Goal: Task Accomplishment & Management: Use online tool/utility

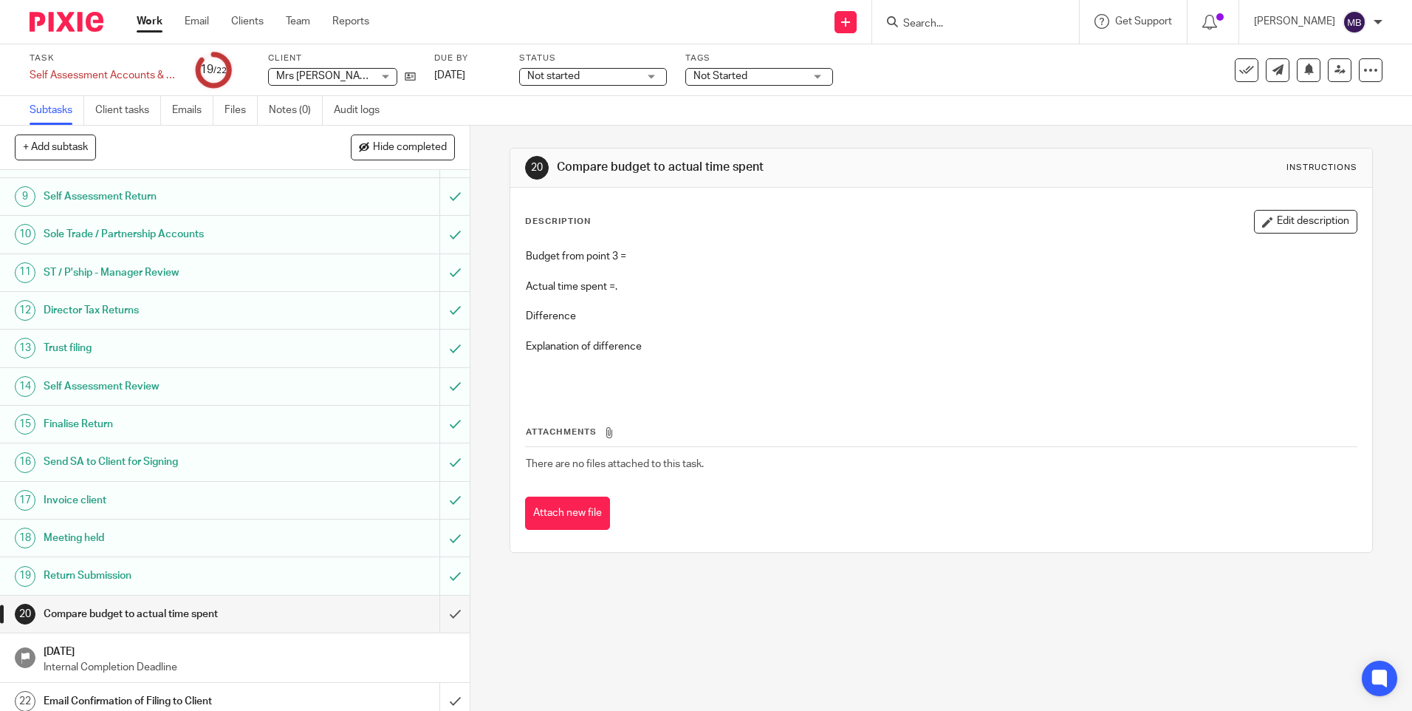
scroll to position [305, 0]
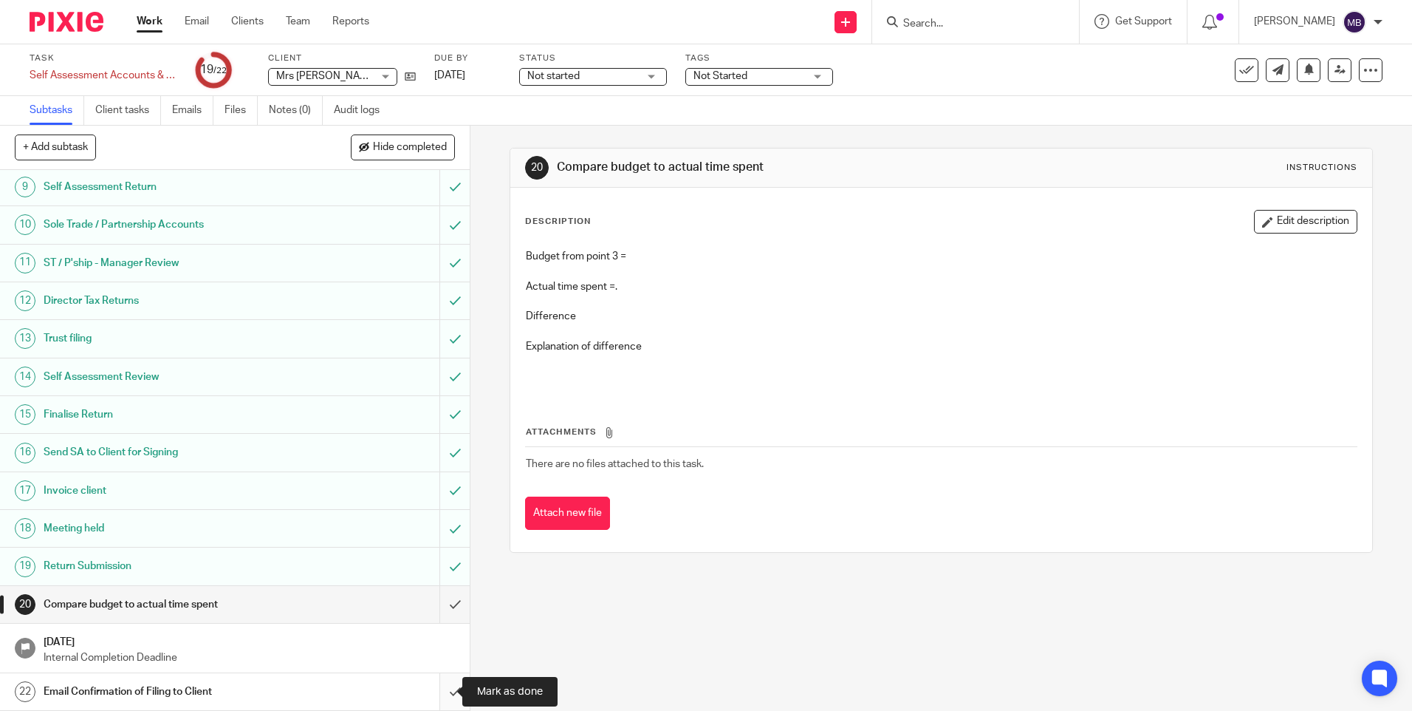
click at [439, 691] on input "submit" at bounding box center [235, 691] width 470 height 37
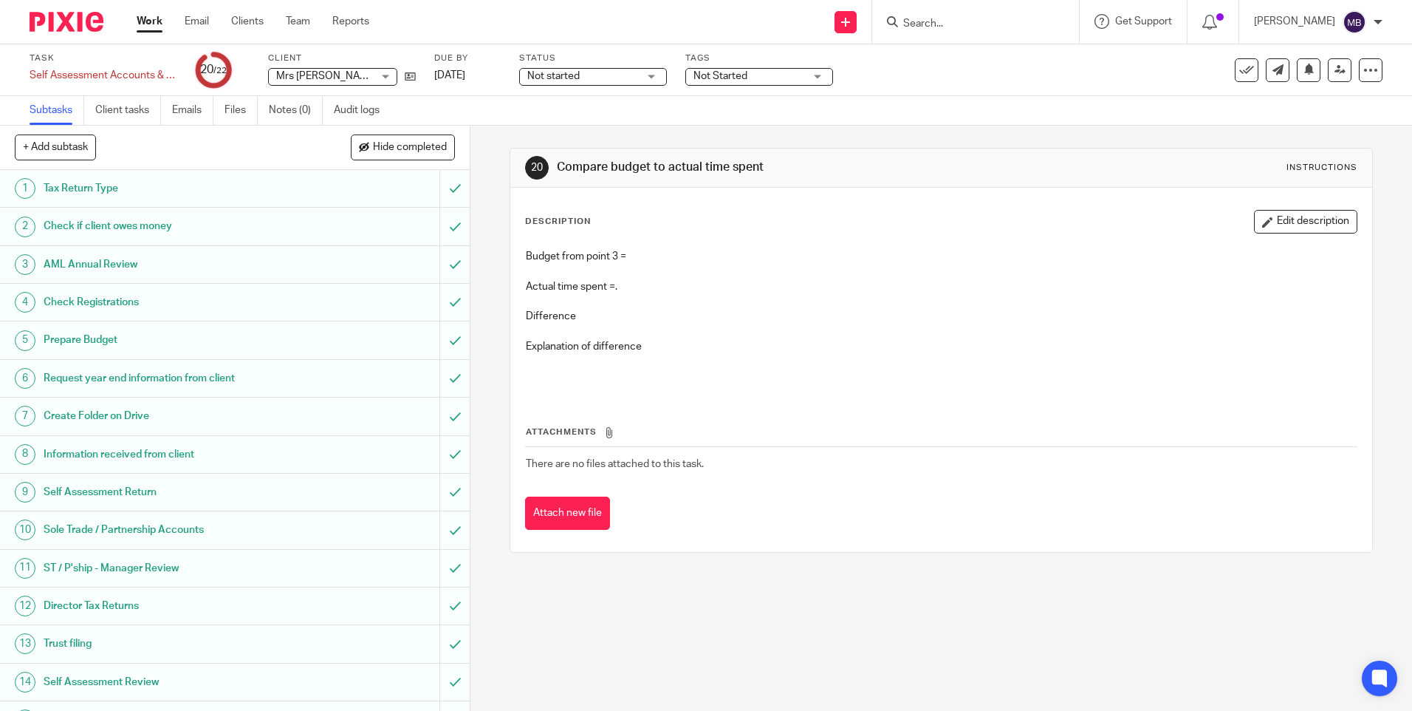
click at [96, 340] on h1 "Prepare Budget" at bounding box center [171, 340] width 254 height 22
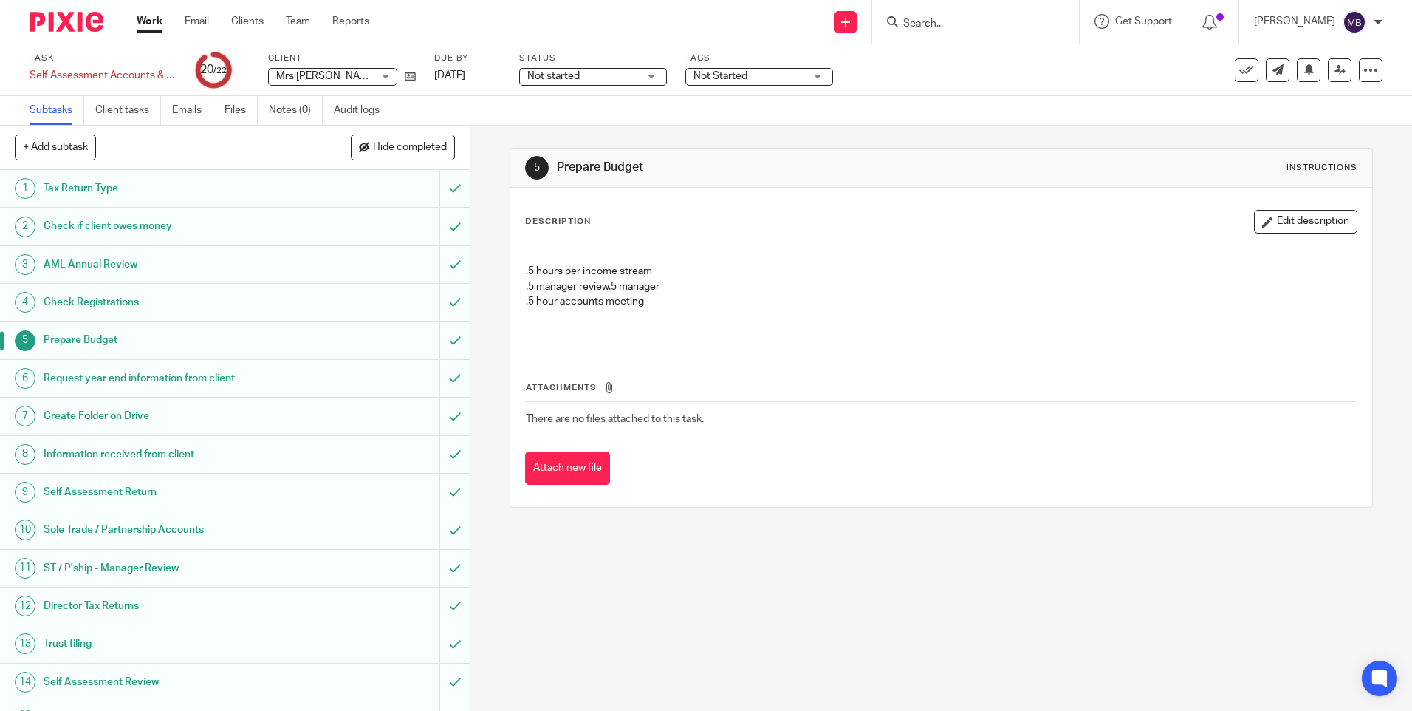
click at [713, 272] on p ".5 hours per income stream .5 manager review .5 manager" at bounding box center [941, 271] width 830 height 45
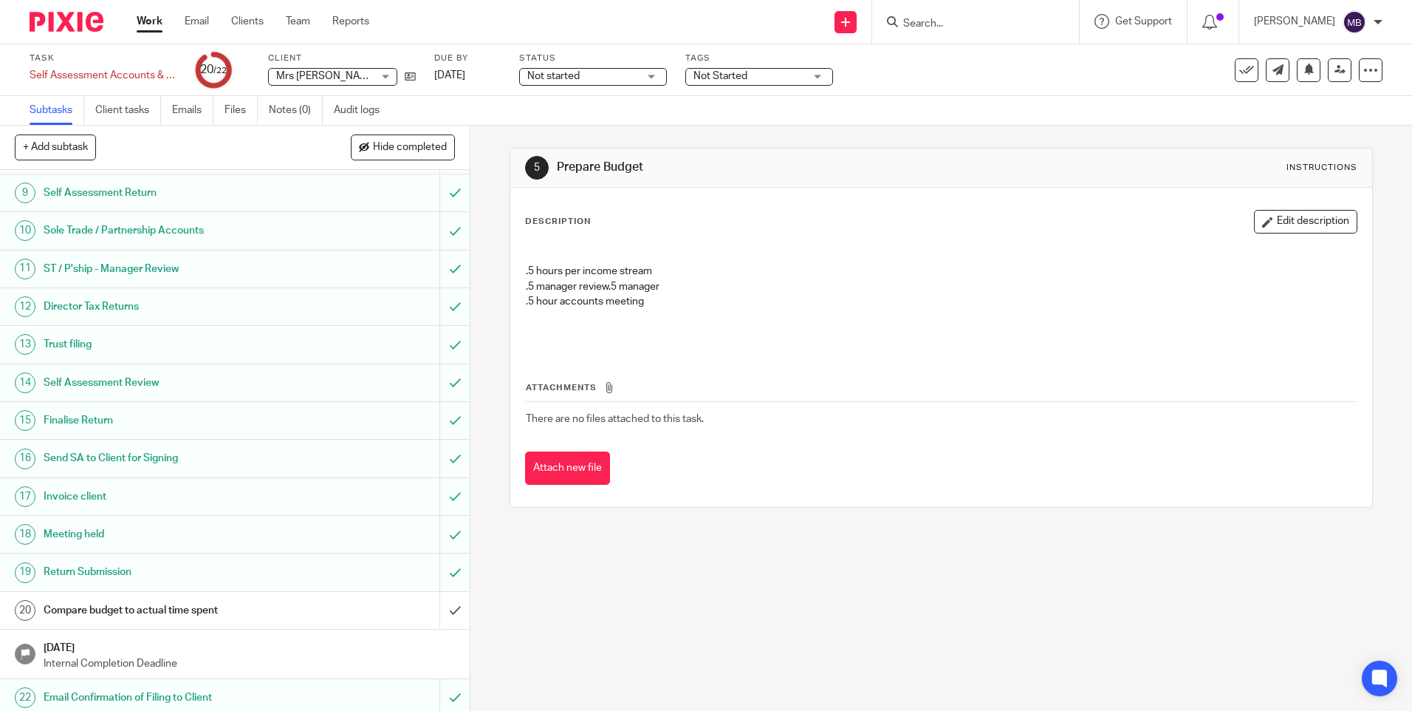
scroll to position [305, 0]
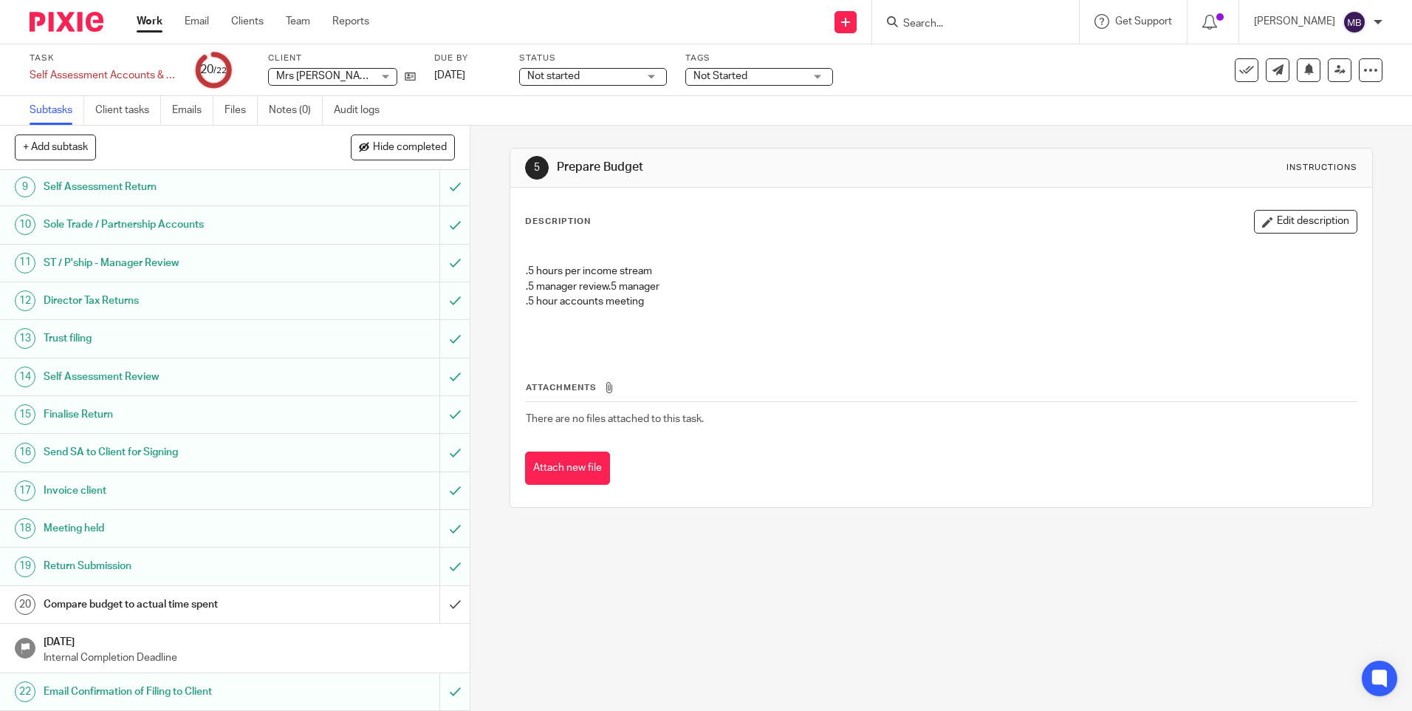
click at [145, 602] on h1 "Compare budget to actual time spent" at bounding box center [171, 604] width 254 height 22
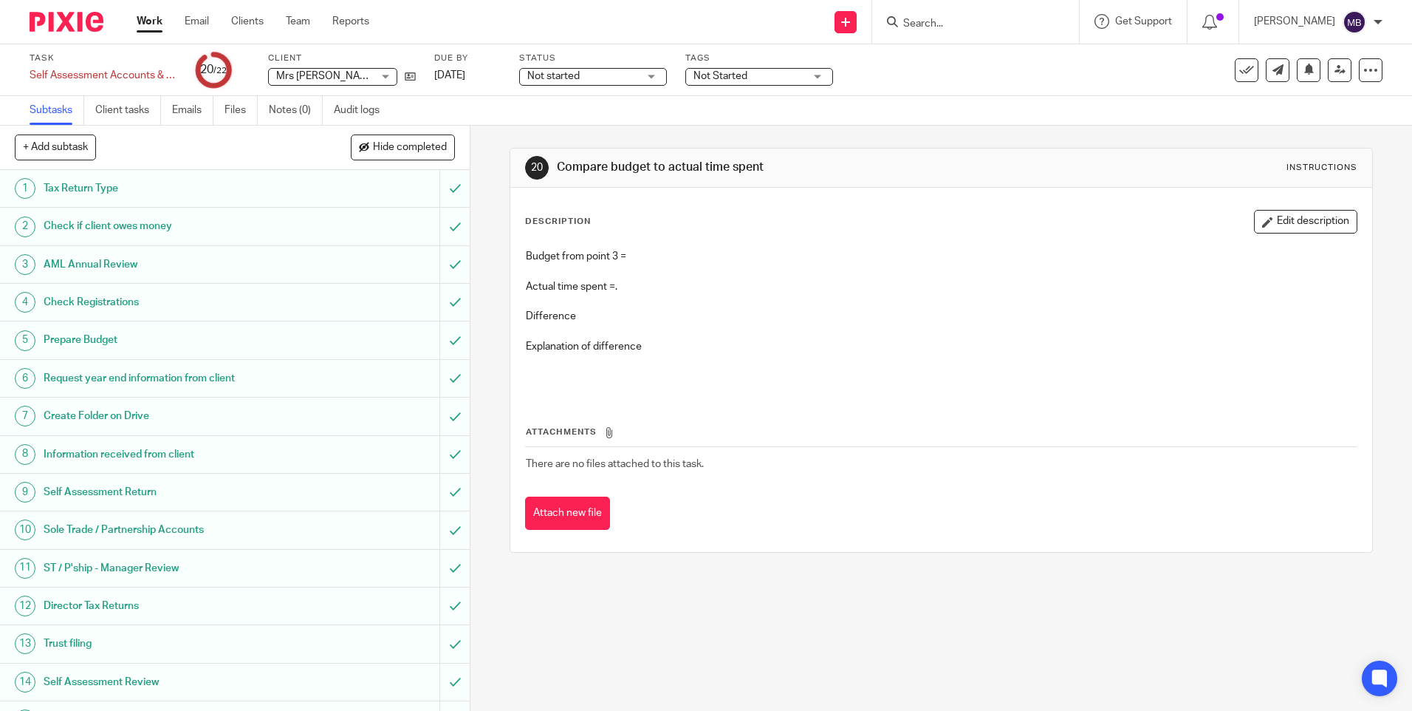
click at [654, 259] on p "Budget from point 3 =" at bounding box center [941, 256] width 830 height 15
click at [630, 252] on p "Budget from point 3 =" at bounding box center [941, 256] width 830 height 15
click at [601, 253] on p "Budget from point 3 =" at bounding box center [941, 256] width 830 height 15
click at [572, 319] on p "Difference" at bounding box center [941, 316] width 830 height 15
click at [1293, 164] on div "Instructions" at bounding box center [1322, 168] width 71 height 12
